Goal: Information Seeking & Learning: Understand process/instructions

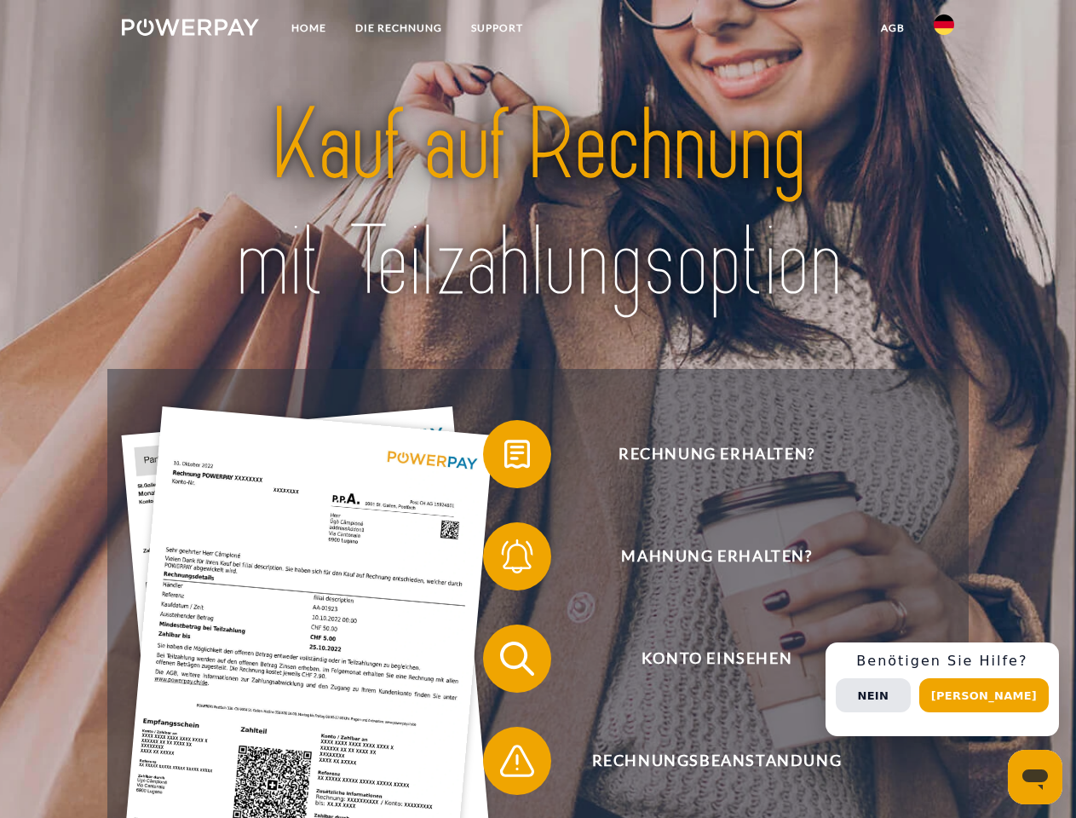
click at [190, 30] on img at bounding box center [190, 27] width 137 height 17
click at [944, 30] on img at bounding box center [944, 24] width 20 height 20
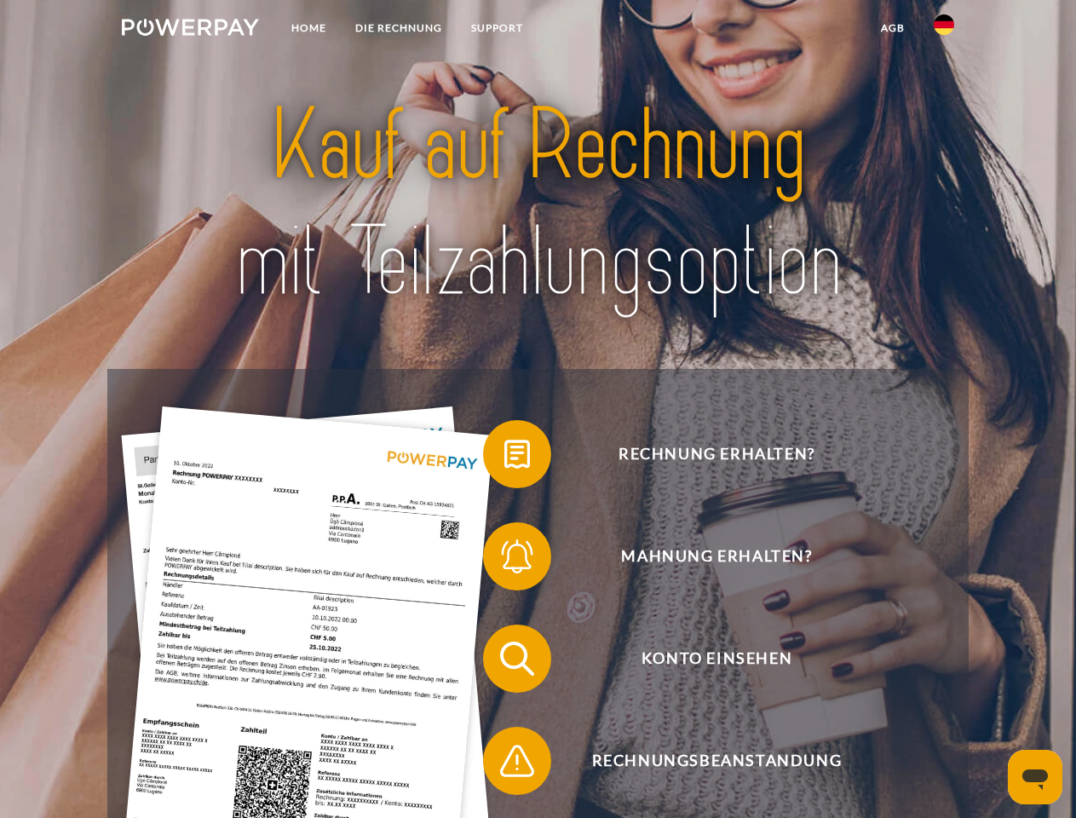
click at [892, 28] on link "agb" at bounding box center [892, 28] width 53 height 31
click at [504, 457] on span at bounding box center [491, 453] width 85 height 85
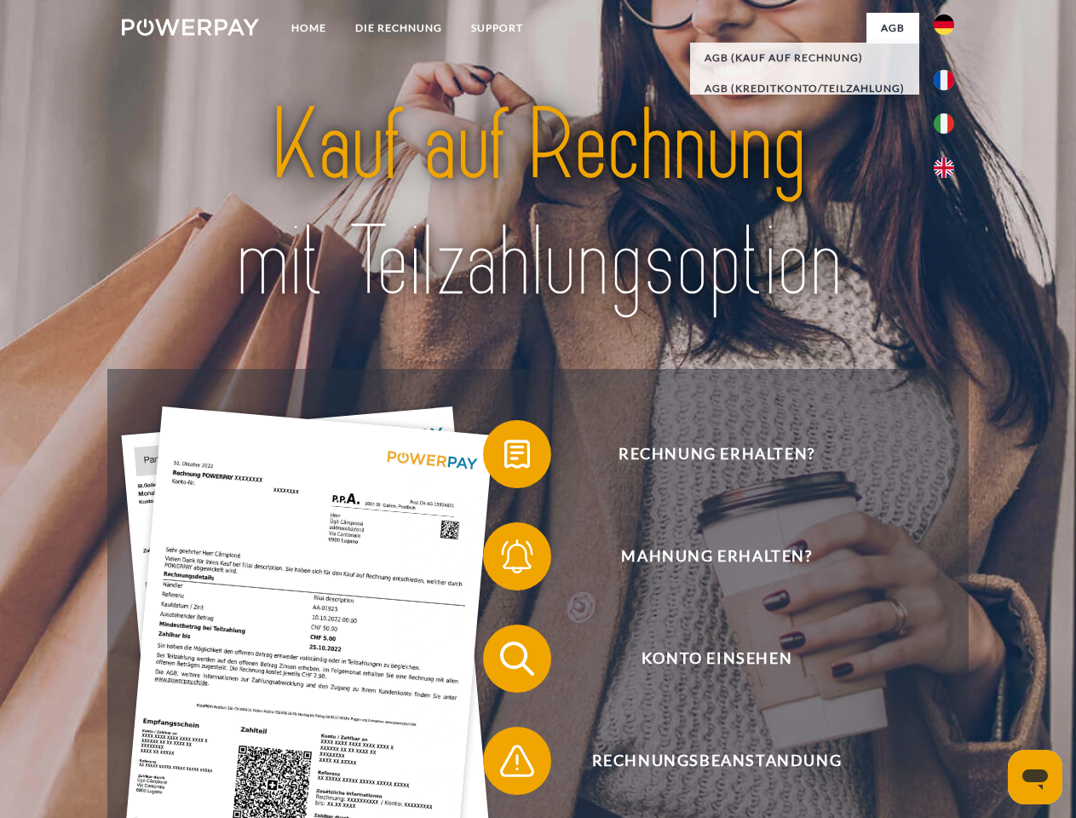
click at [504, 560] on span at bounding box center [491, 556] width 85 height 85
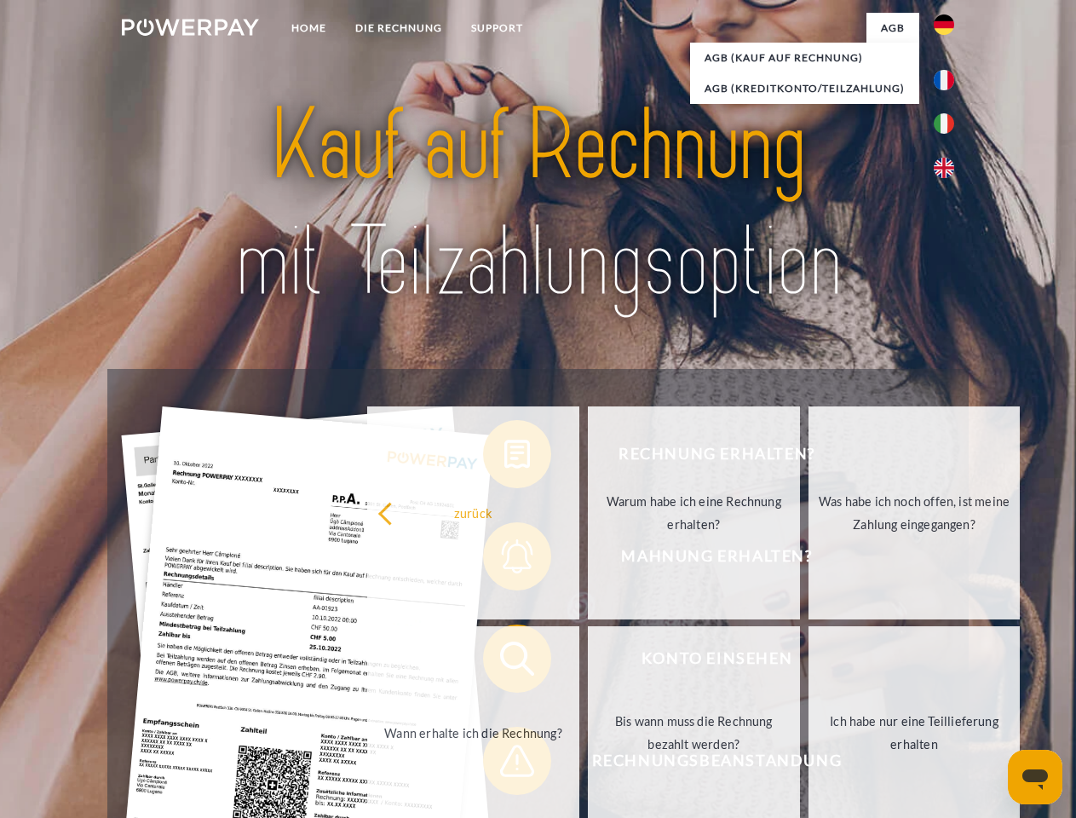
click at [588, 662] on link "Bis wann muss die Rechnung bezahlt werden?" at bounding box center [694, 732] width 212 height 213
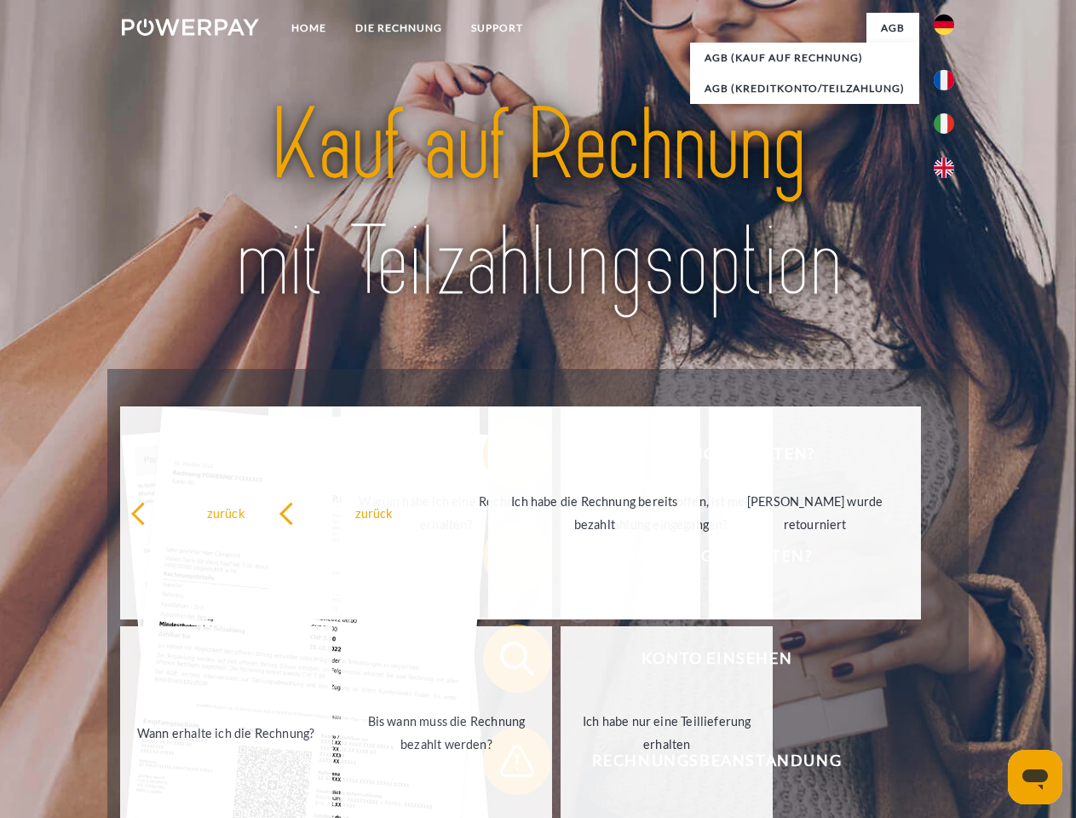
click at [504, 764] on span at bounding box center [491, 760] width 85 height 85
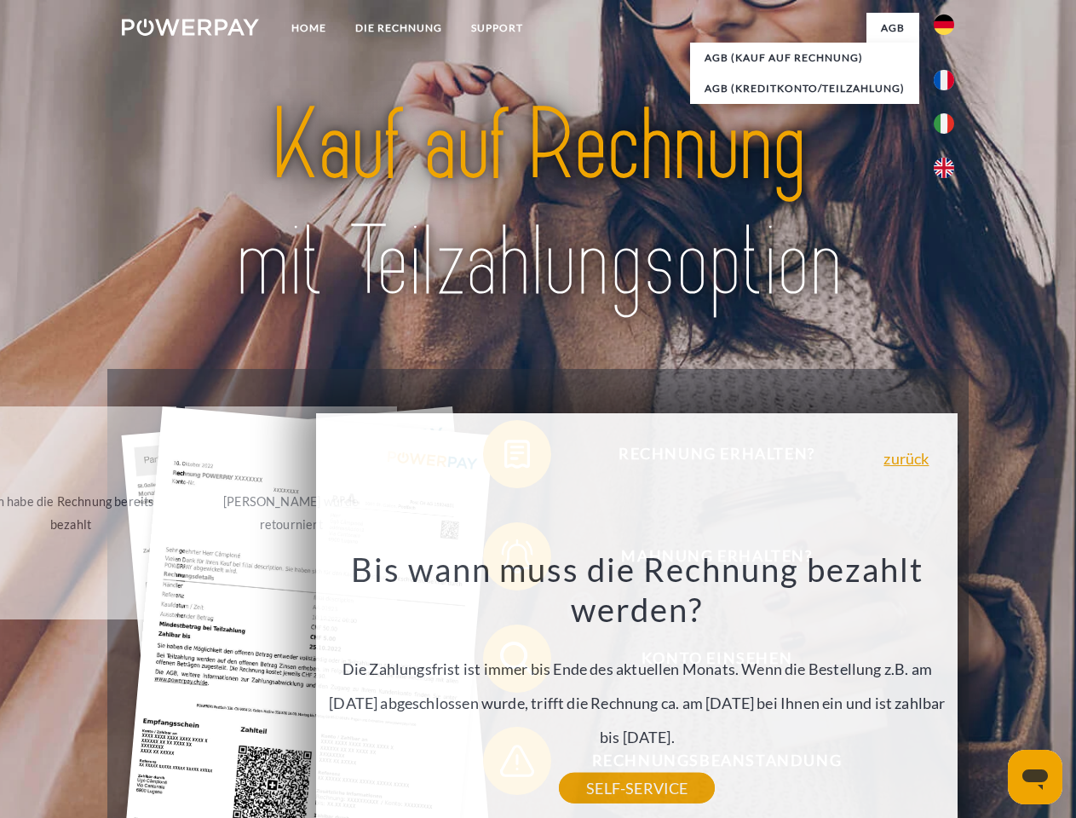
click at [948, 689] on div "Rechnung erhalten? Mahnung erhalten? Konto einsehen" at bounding box center [537, 710] width 860 height 682
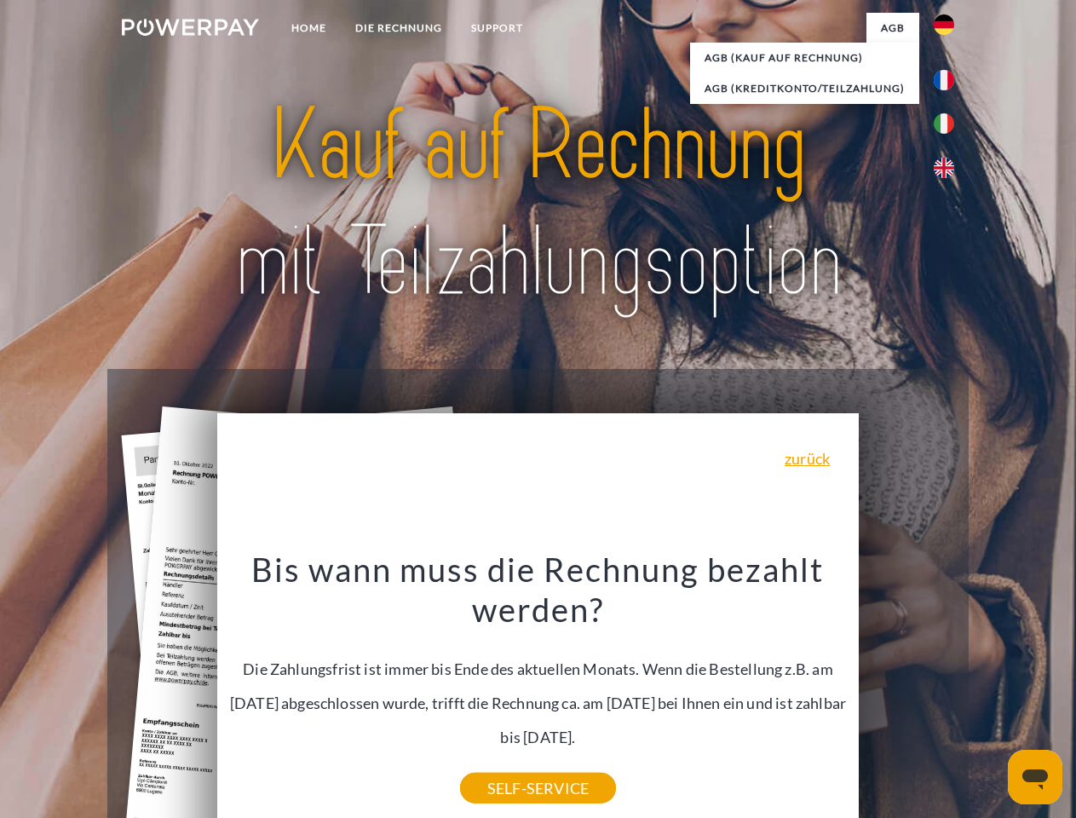
click at [906, 693] on span "Konto einsehen" at bounding box center [716, 658] width 417 height 68
click at [990, 695] on header "Home DIE RECHNUNG SUPPORT" at bounding box center [538, 588] width 1076 height 1177
